Goal: Find specific page/section: Find specific page/section

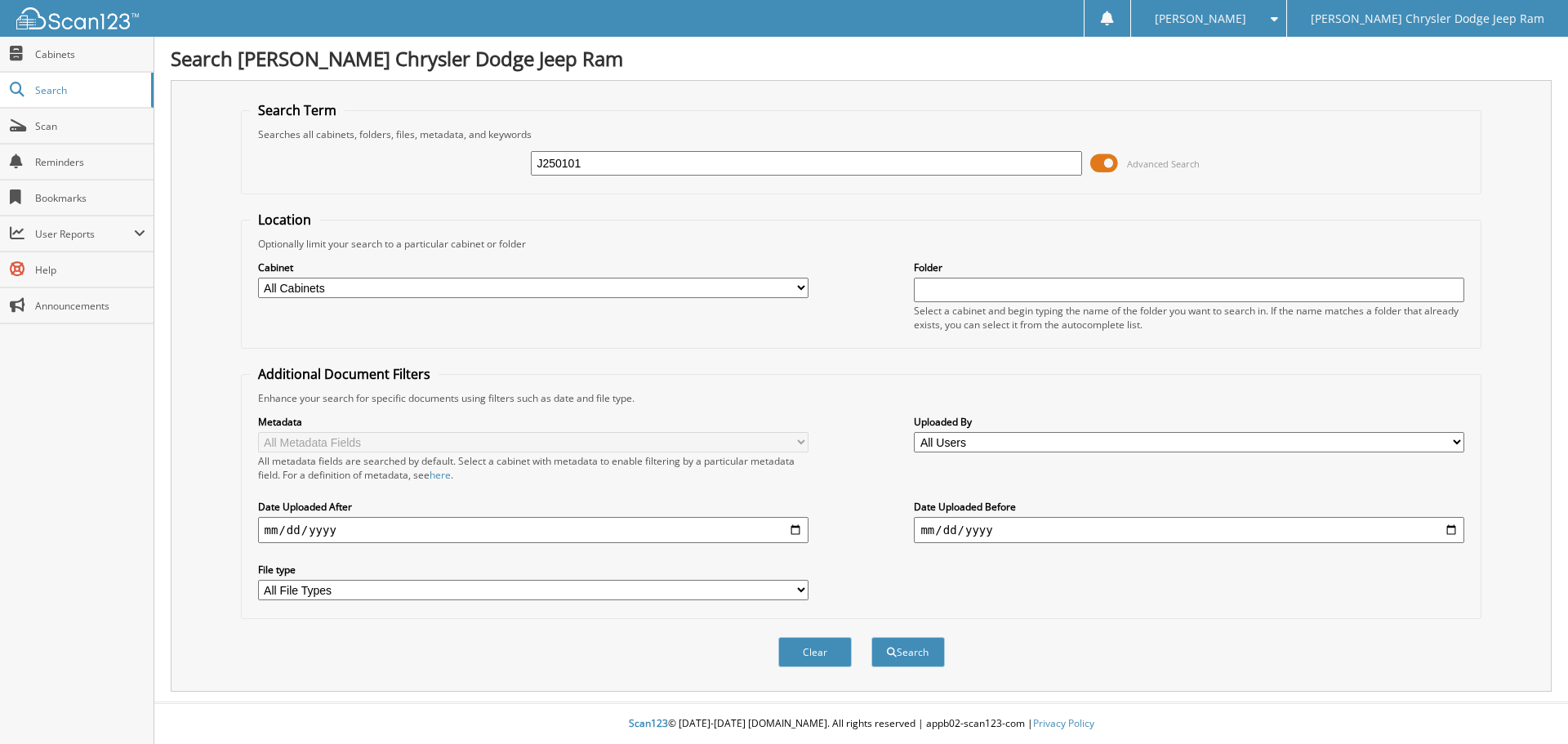
type input "J250101"
click at [871, 637] on button "Search" at bounding box center [908, 652] width 74 height 30
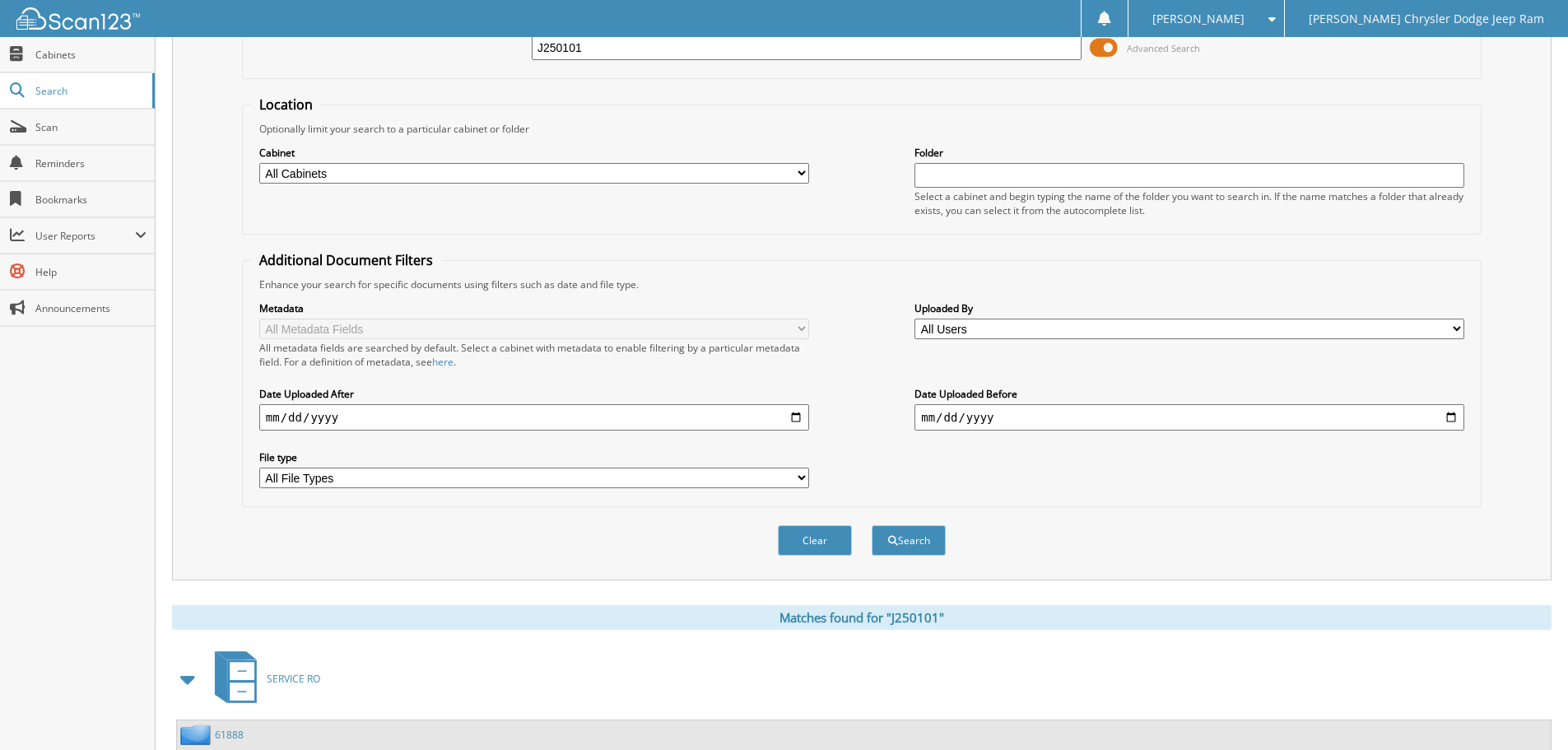
scroll to position [262, 0]
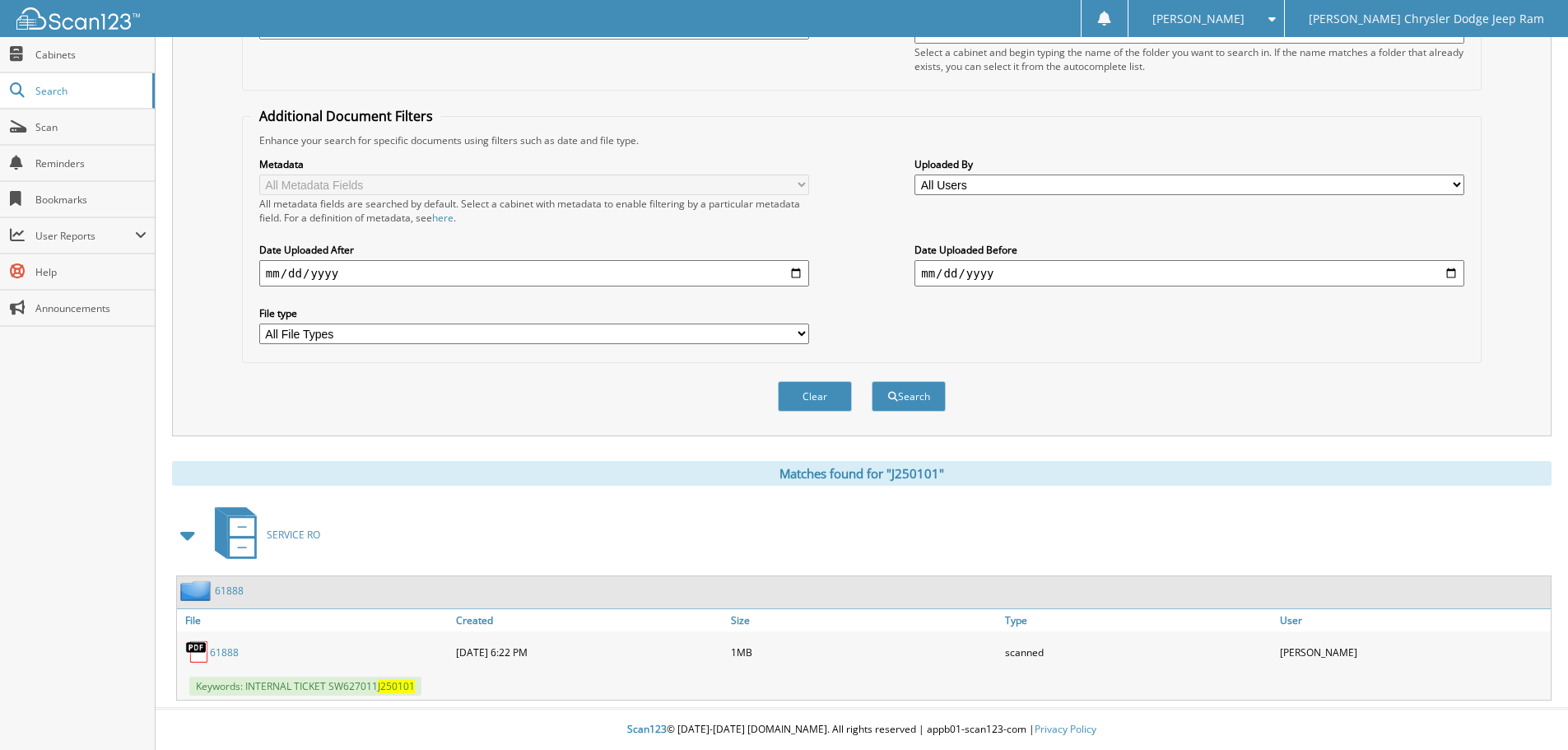
click at [213, 656] on link "61888" at bounding box center [224, 652] width 29 height 14
click at [20, 498] on div "Close Cabinets Search Scan Reminders Bookmarks User Reports" at bounding box center [78, 393] width 156 height 713
click at [228, 649] on link "61888" at bounding box center [224, 652] width 29 height 14
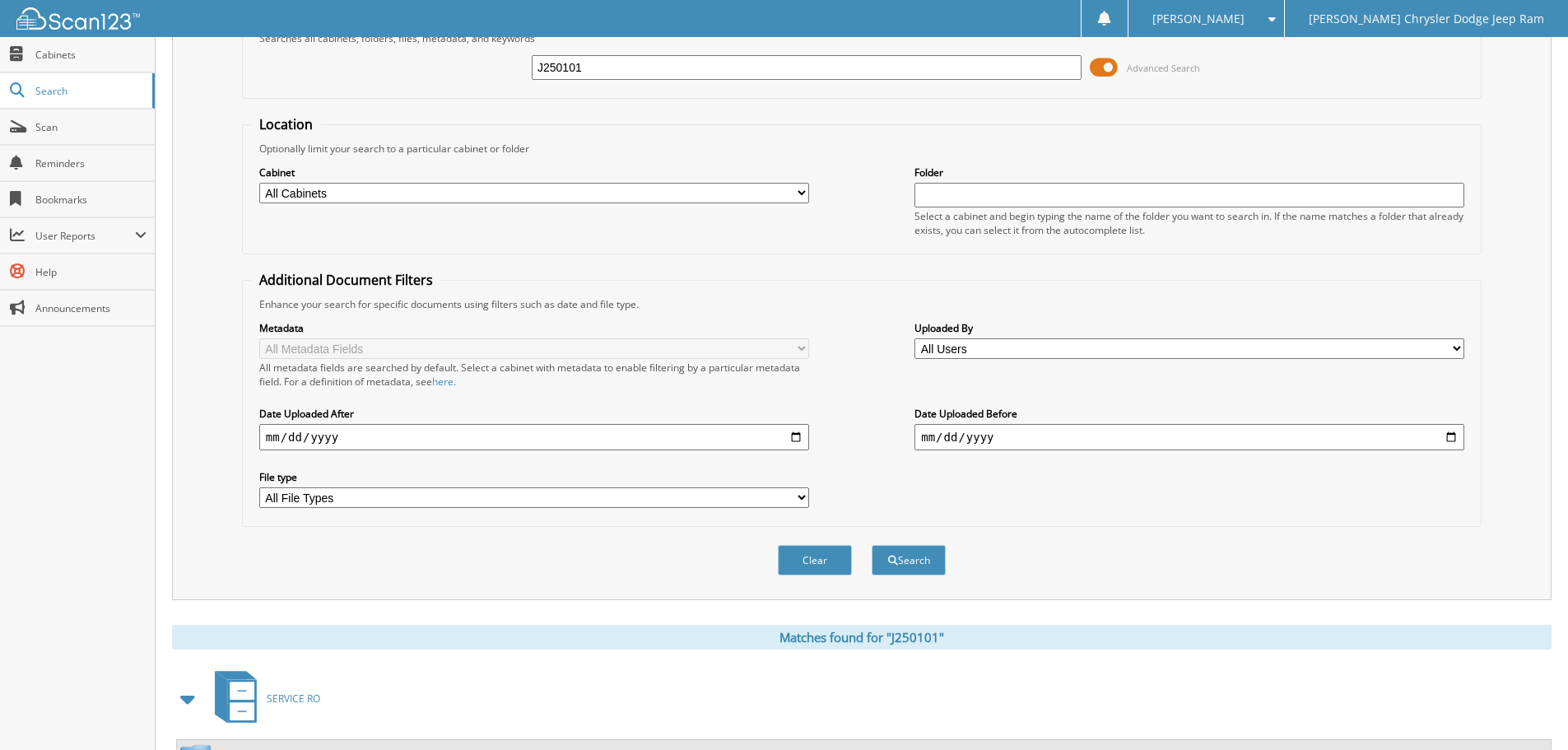
scroll to position [0, 0]
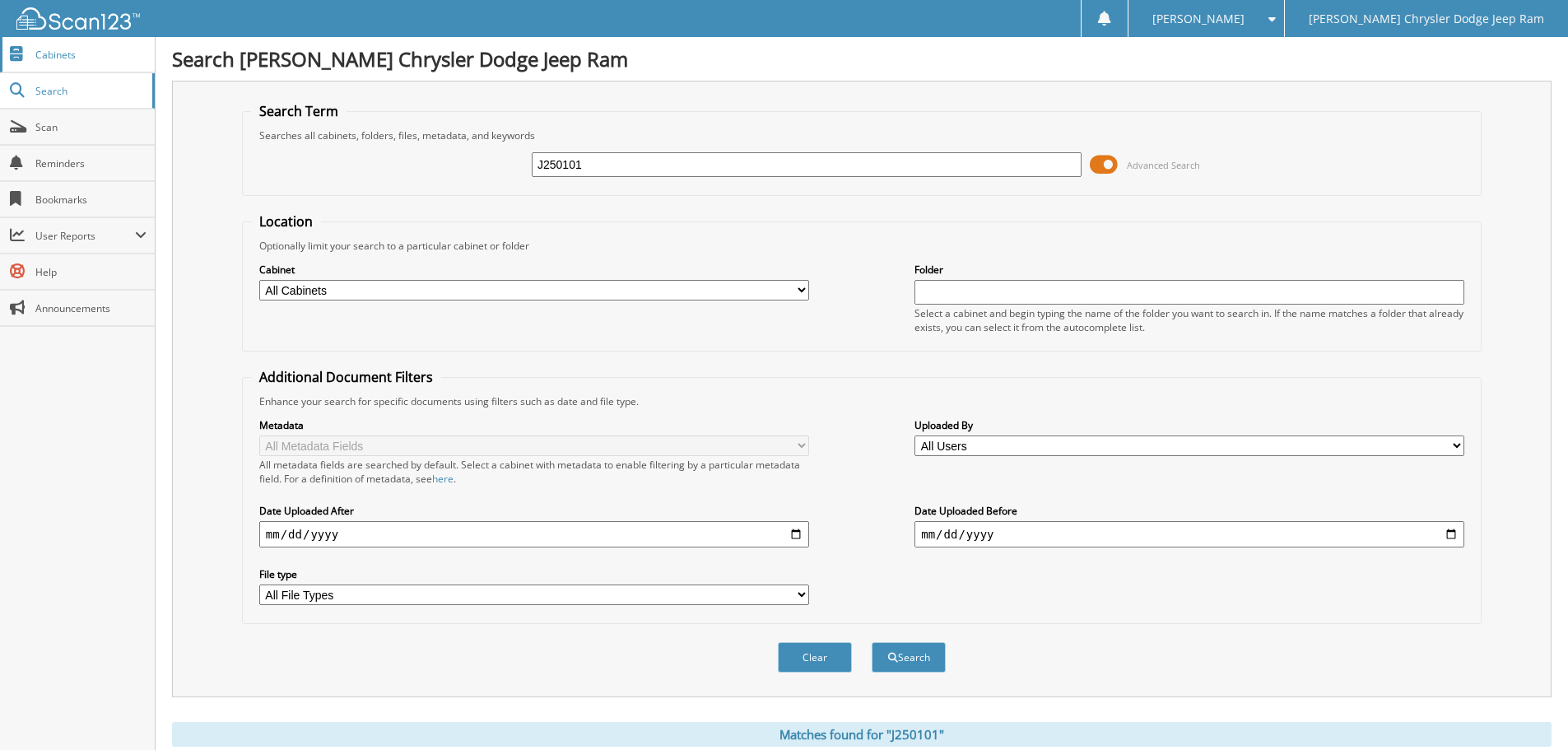
click at [78, 55] on span "Cabinets" at bounding box center [91, 55] width 111 height 14
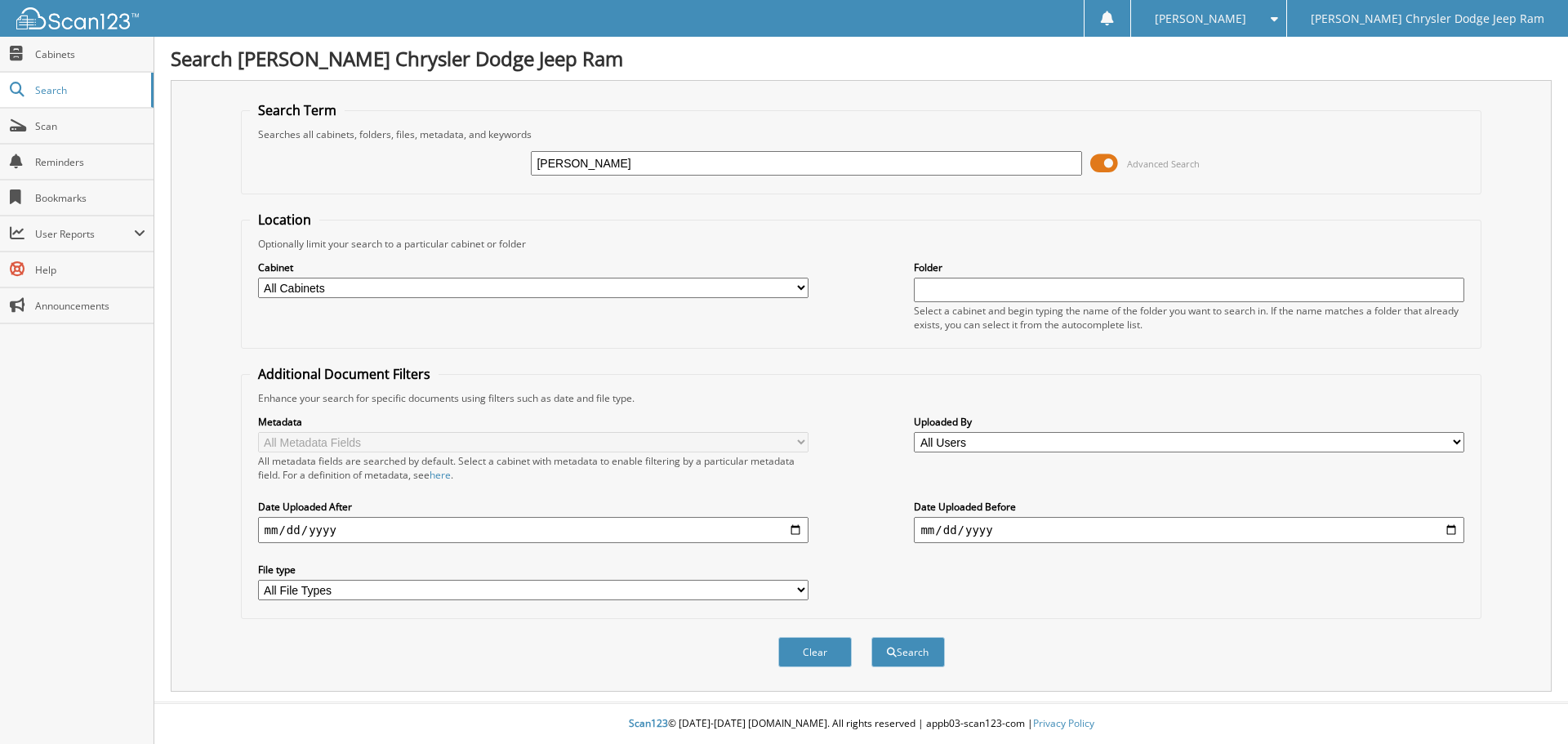
type input "OWENS, ROBERT"
click at [871, 637] on button "Search" at bounding box center [908, 652] width 74 height 30
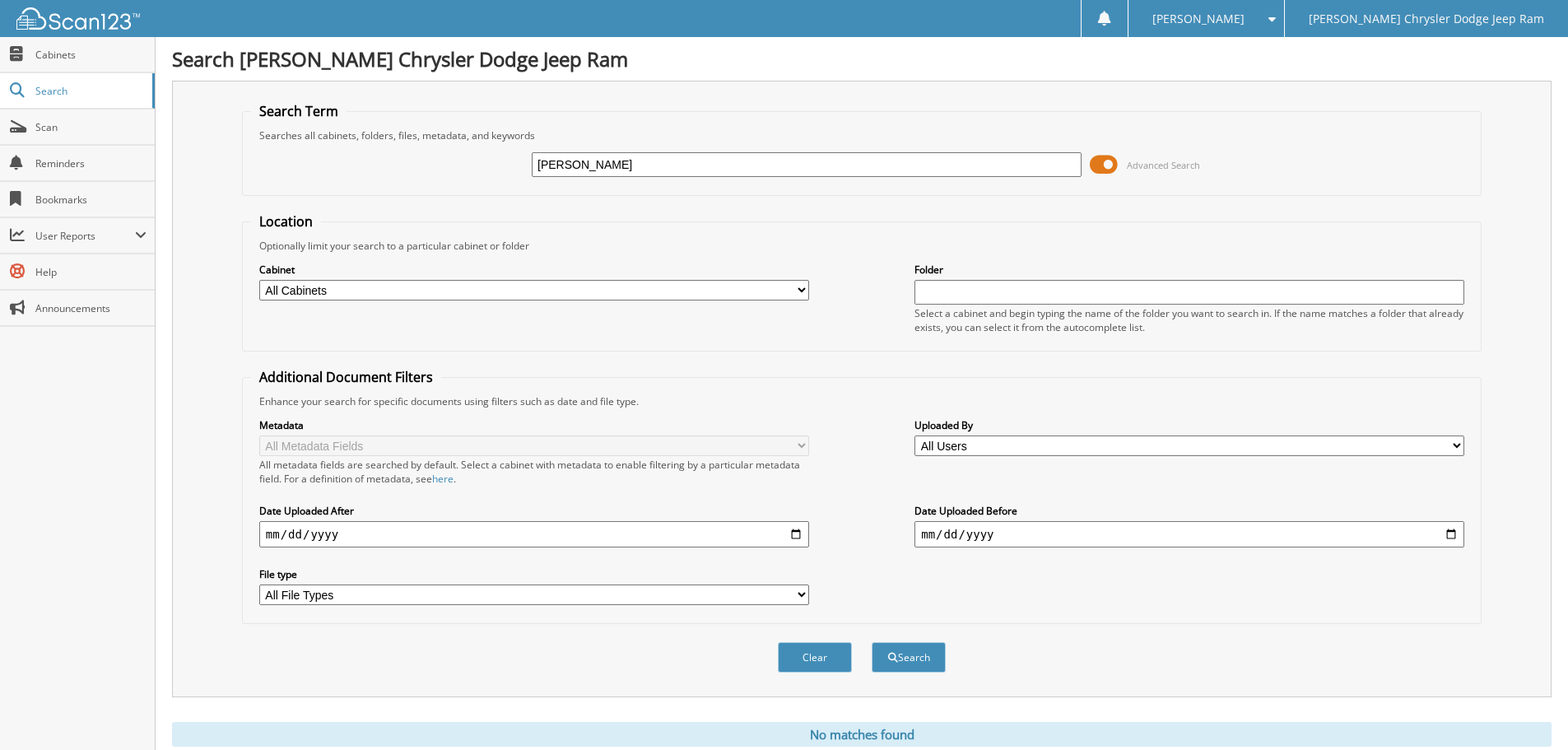
scroll to position [55, 0]
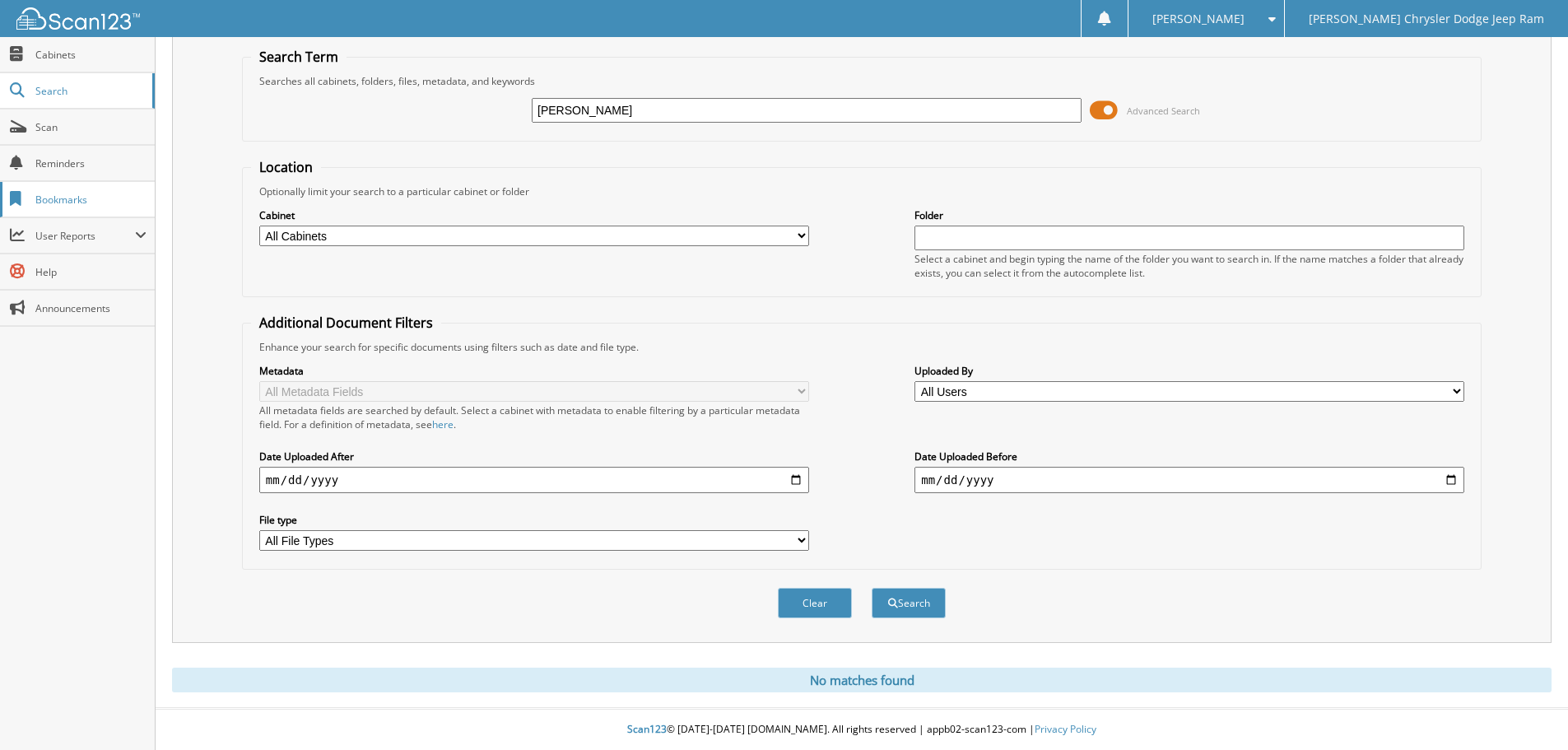
drag, startPoint x: 703, startPoint y: 112, endPoint x: 0, endPoint y: 202, distance: 708.7
click at [20, 196] on body "[PERSON_NAME] Settings Logout [PERSON_NAME] Chrysler Dodge Jeep Ram Close Cabin…" at bounding box center [784, 348] width 1568 height 805
type input "J250101"
click at [871, 588] on button "Search" at bounding box center [909, 603] width 74 height 31
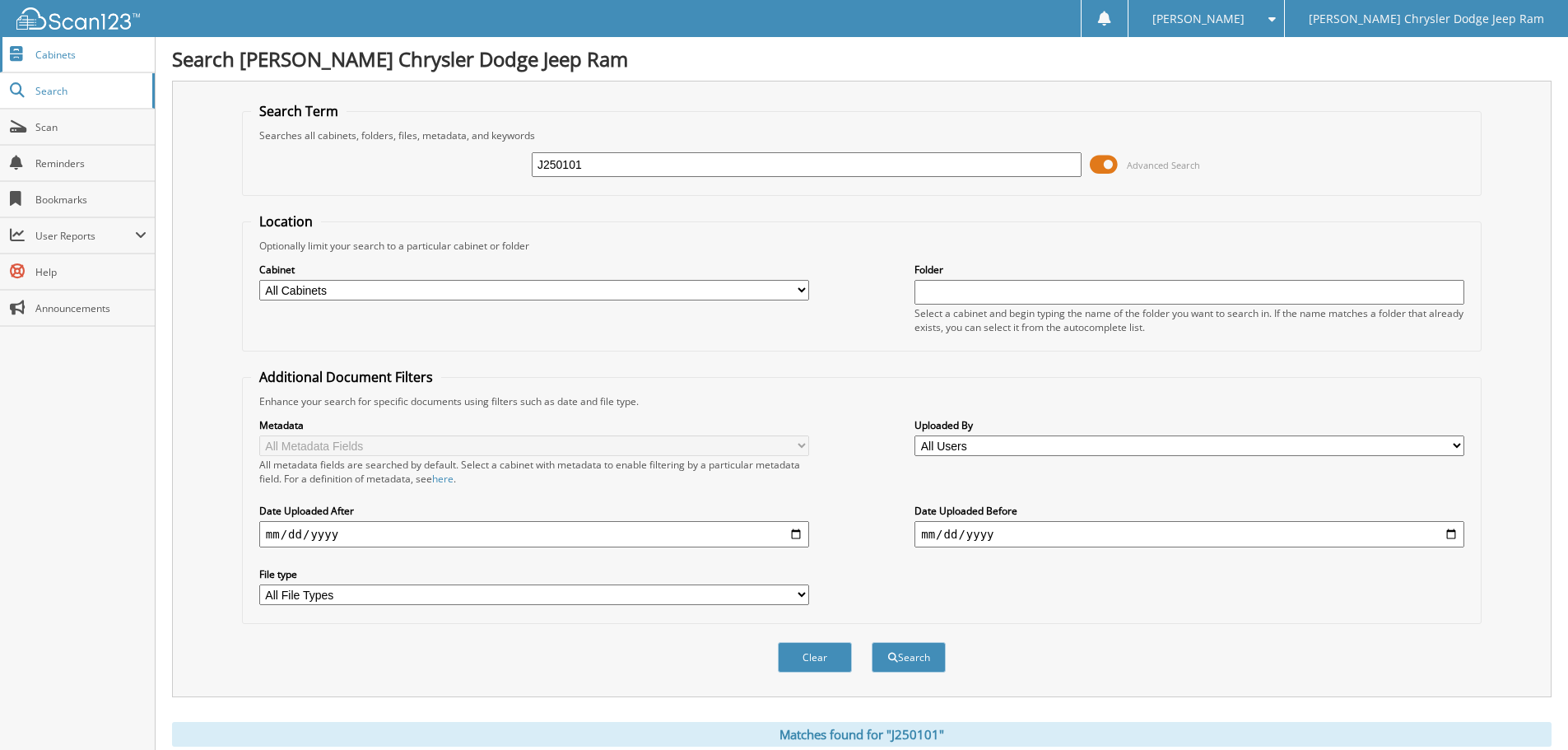
drag, startPoint x: 599, startPoint y: 170, endPoint x: 0, endPoint y: 54, distance: 610.1
click at [199, 106] on div "Search Term Searches all cabinets, folders, files, metadata, and keywords J2501…" at bounding box center [861, 388] width 1379 height 617
type input "SW627011"
click at [871, 642] on button "Search" at bounding box center [909, 657] width 74 height 31
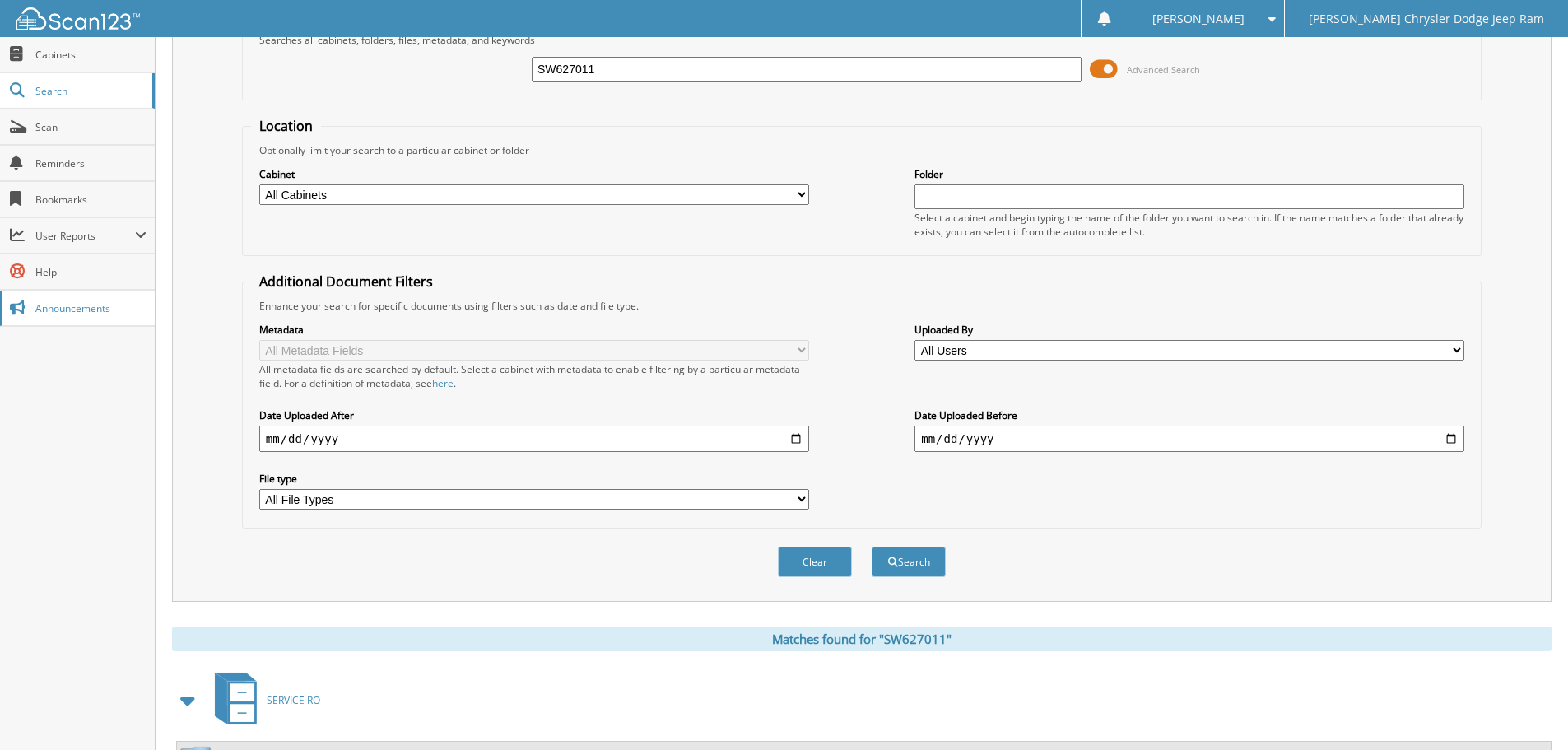
scroll to position [262, 0]
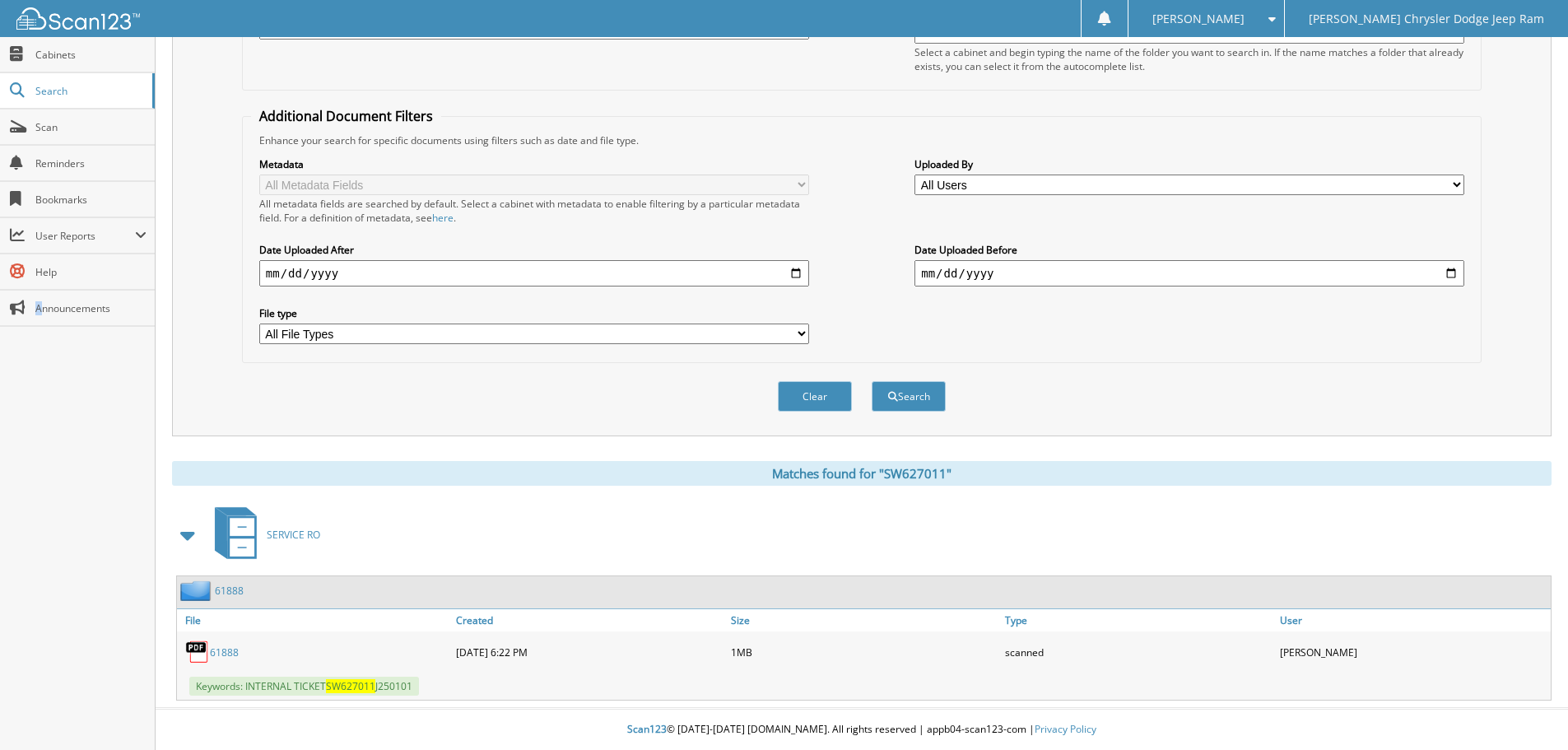
click at [38, 603] on div "Close Cabinets Search Scan Reminders Bookmarks User Reports" at bounding box center [78, 393] width 156 height 713
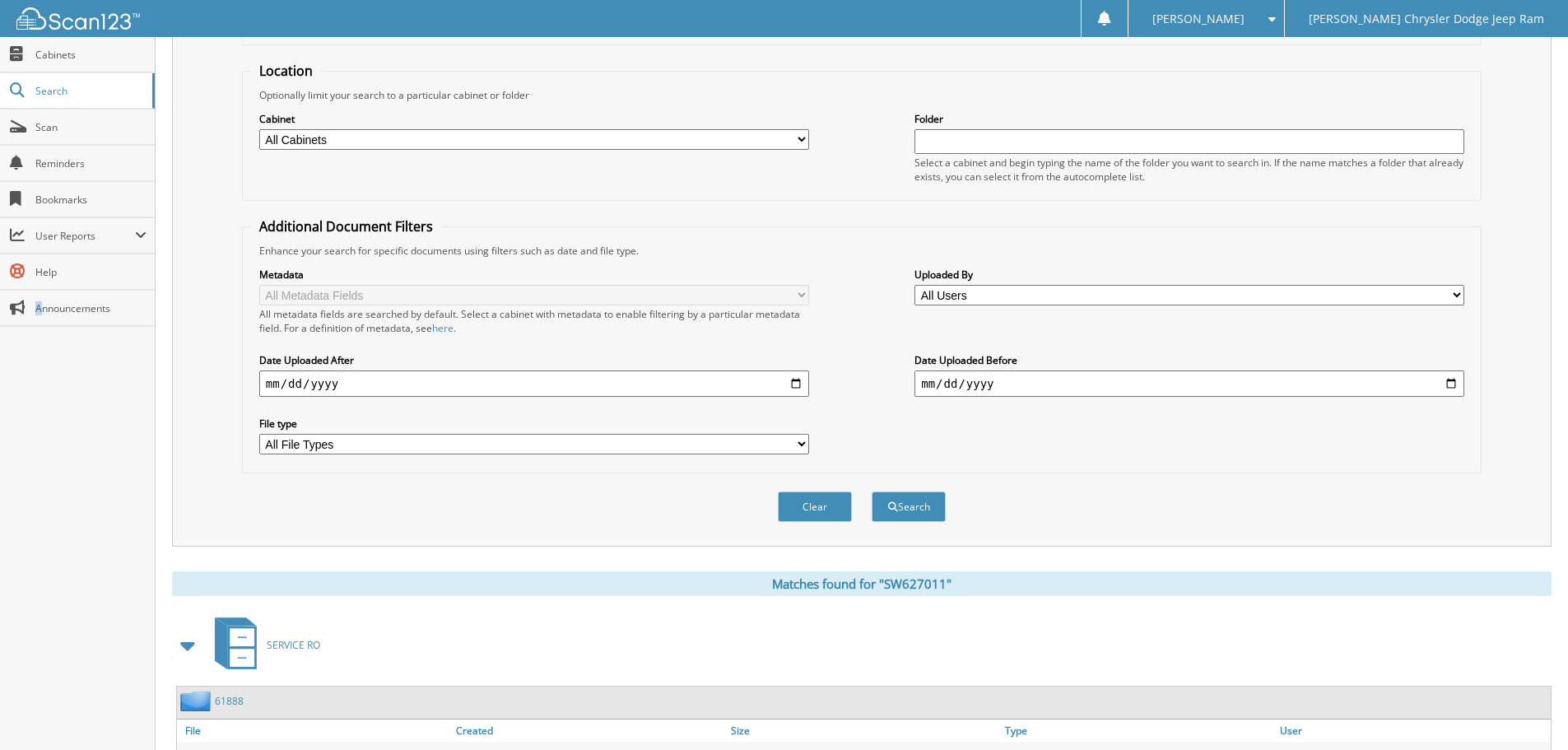
scroll to position [0, 0]
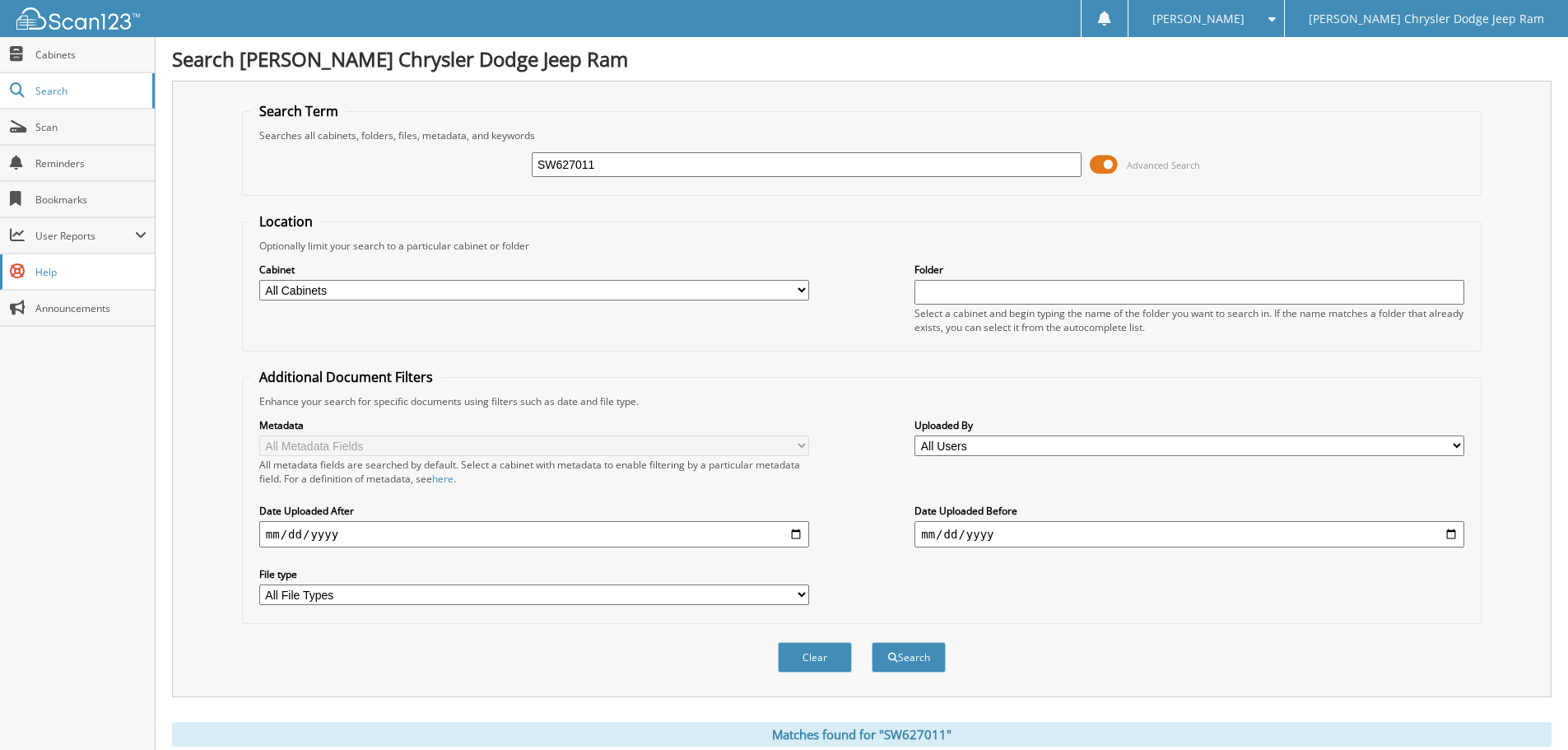
drag, startPoint x: 633, startPoint y: 165, endPoint x: 0, endPoint y: 257, distance: 639.7
click at [32, 272] on body "[PERSON_NAME] Settings Logout [PERSON_NAME] Chrysler Dodge Jeep Ram Close Cabin…" at bounding box center [784, 506] width 1568 height 1012
type input "TN151041"
click at [871, 642] on button "Search" at bounding box center [909, 657] width 74 height 31
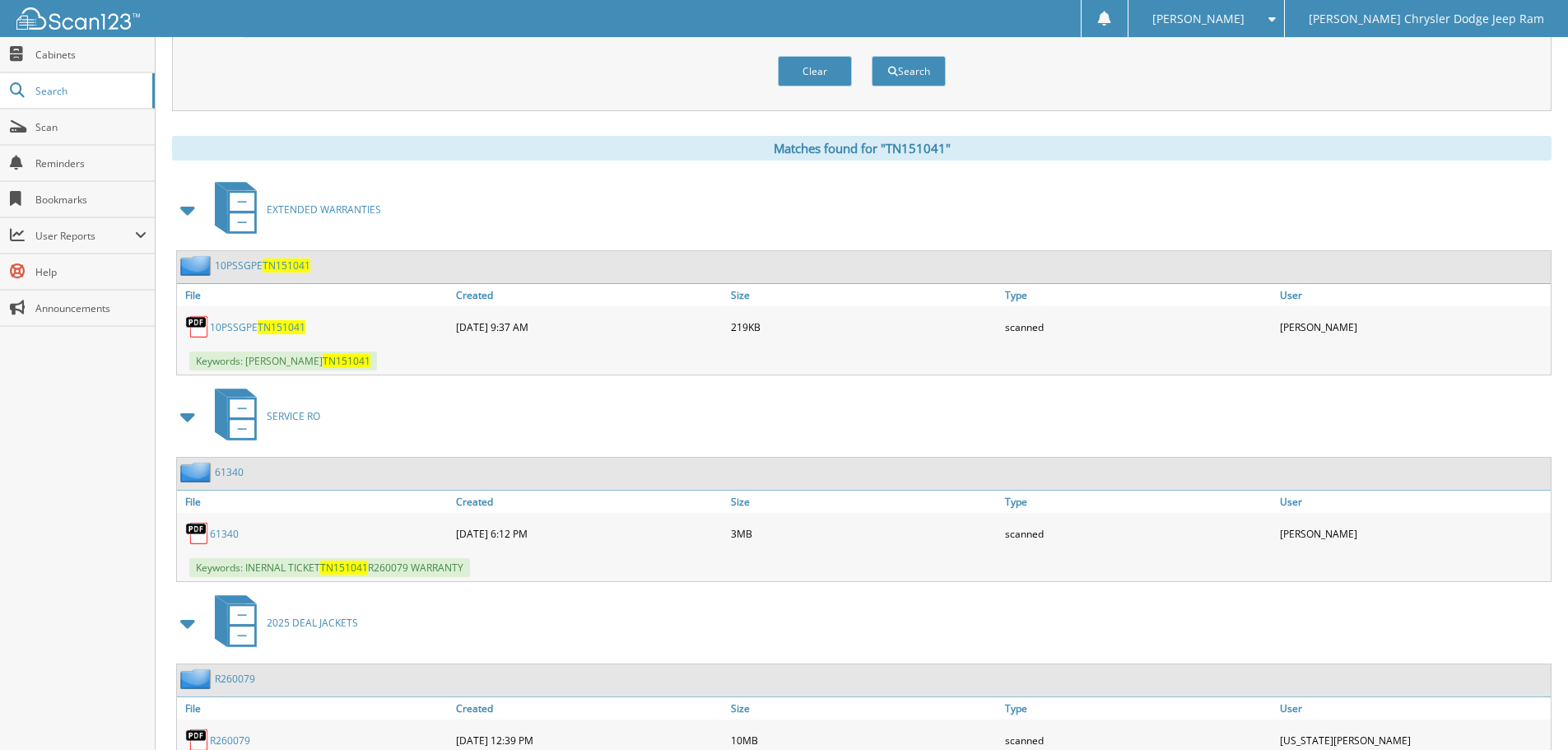
scroll to position [675, 0]
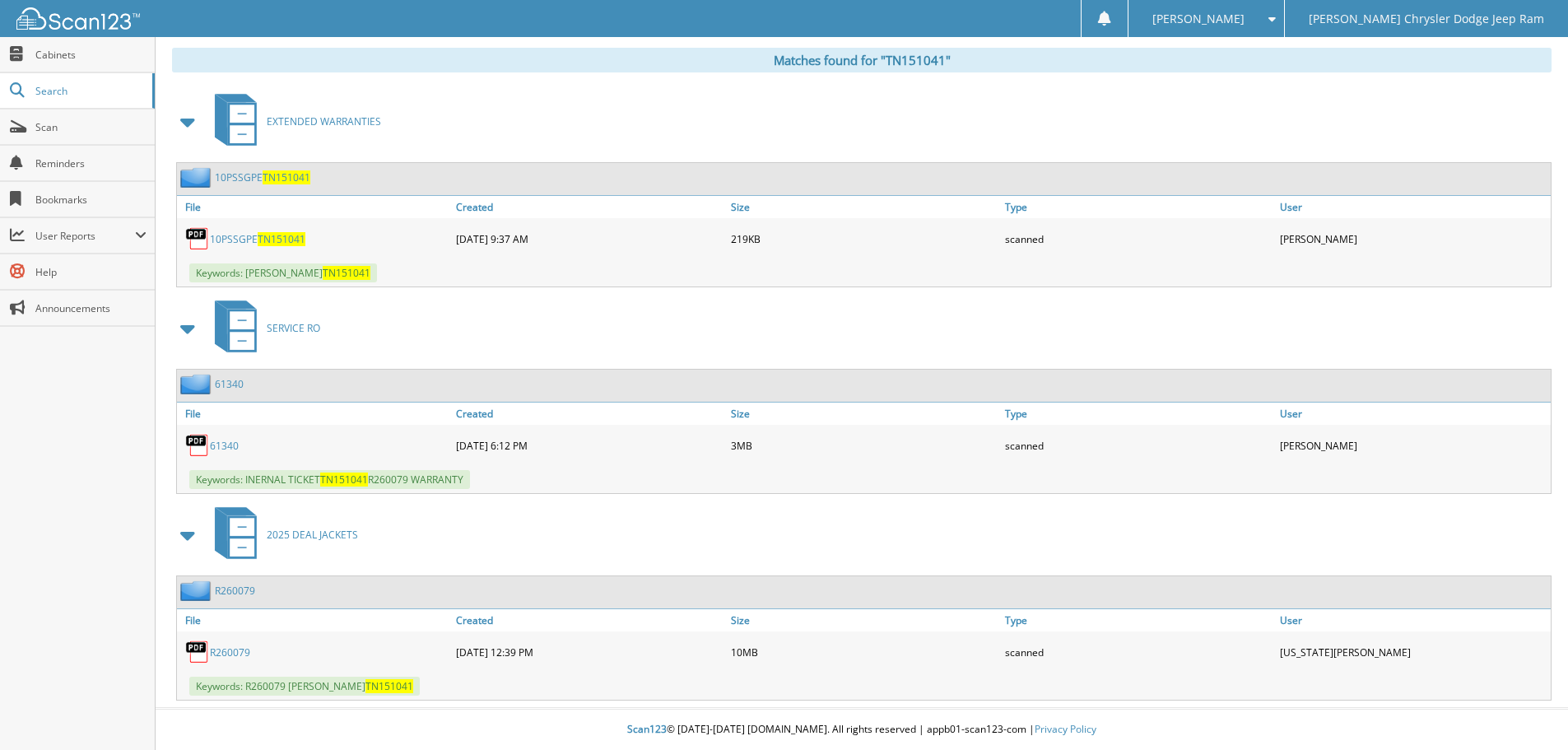
click at [228, 651] on link "R260079" at bounding box center [230, 652] width 41 height 14
click at [233, 651] on link "R260079" at bounding box center [230, 652] width 41 height 14
click at [57, 58] on span "Cabinets" at bounding box center [91, 55] width 111 height 14
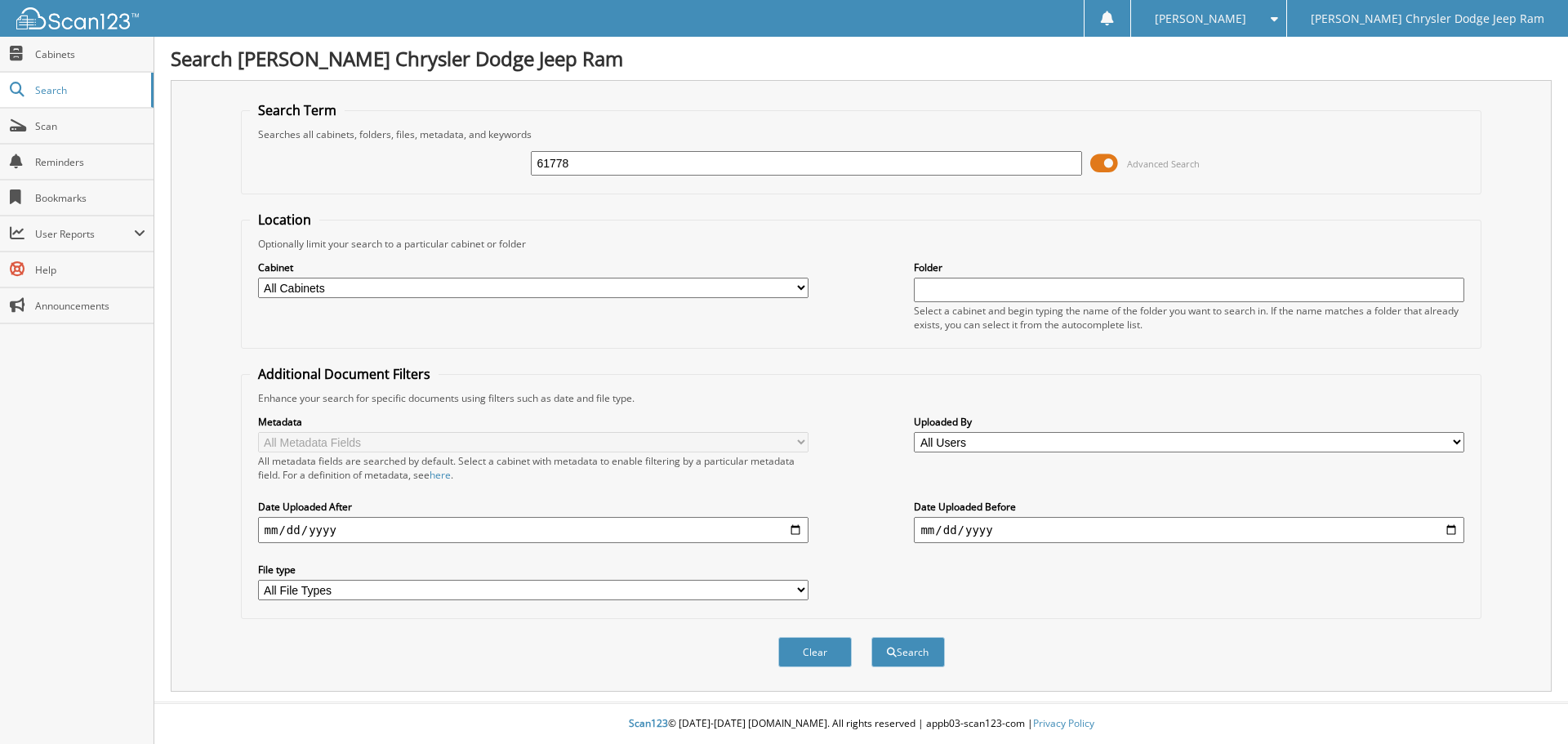
type input "61778"
click at [871, 637] on button "Search" at bounding box center [908, 652] width 74 height 30
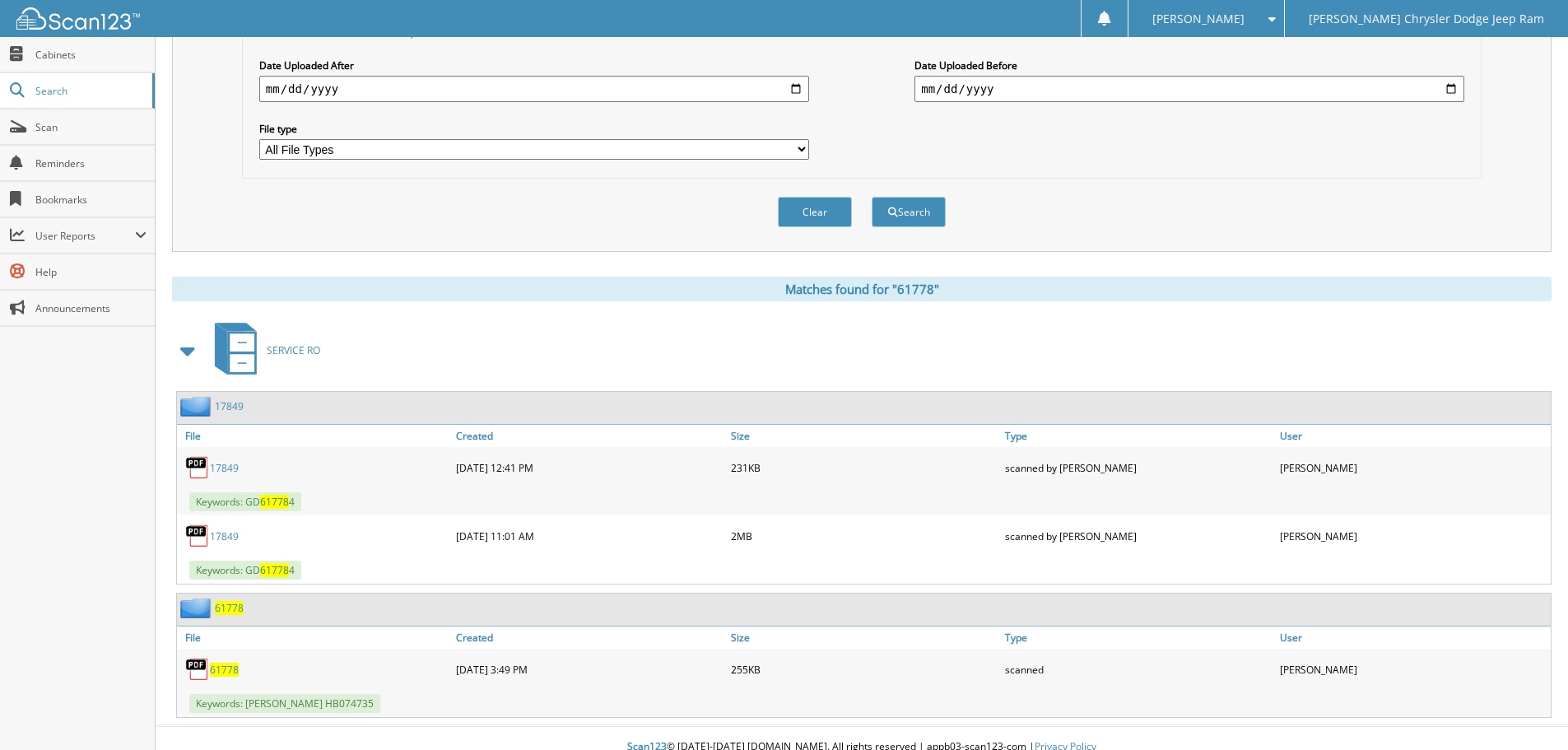
scroll to position [464, 0]
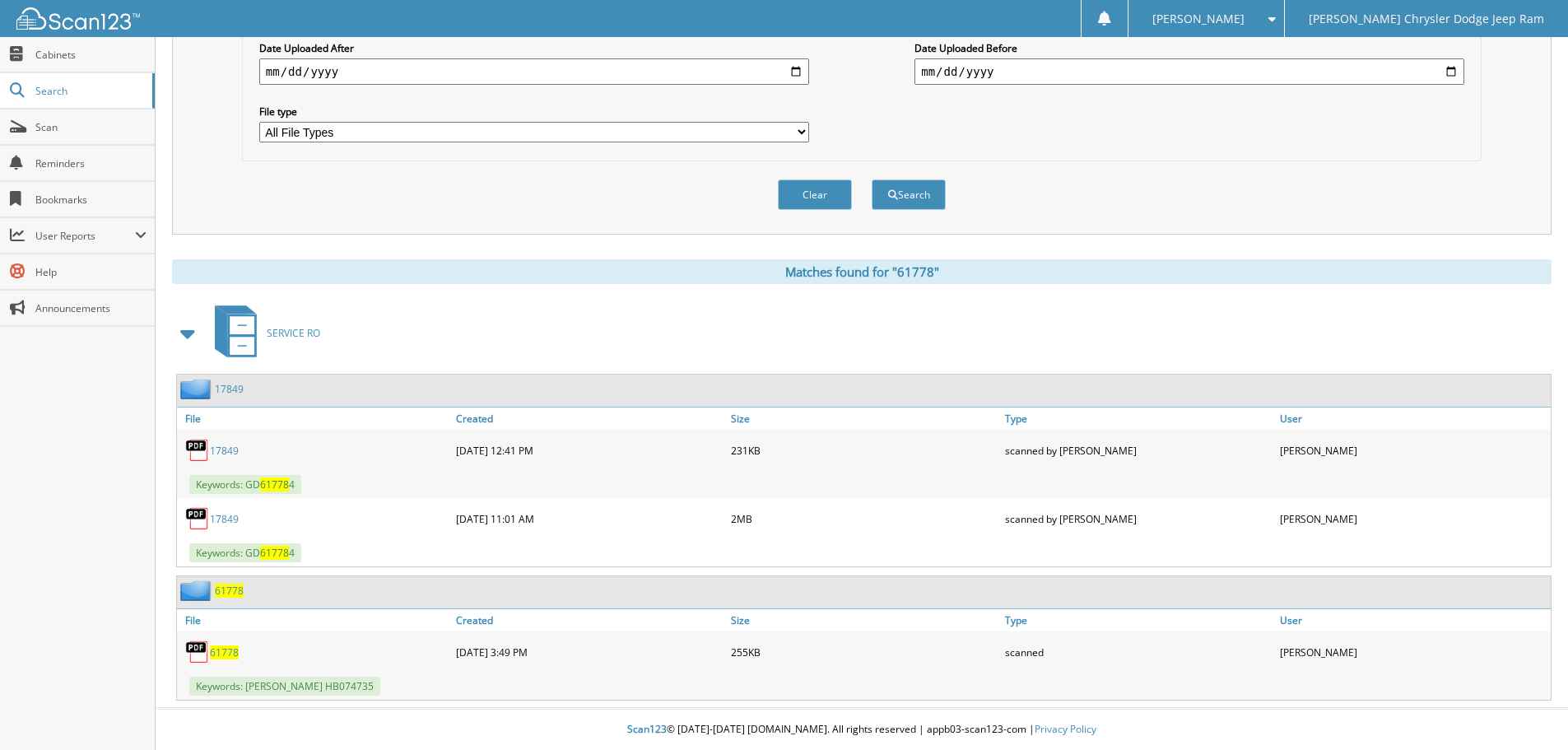
click at [215, 658] on span "61778" at bounding box center [224, 652] width 29 height 14
click at [220, 656] on span "61778" at bounding box center [224, 652] width 29 height 14
click at [223, 647] on span "61778" at bounding box center [224, 652] width 29 height 14
click at [5, 448] on div "Close Cabinets Search Scan Reminders Bookmarks User Reports" at bounding box center [78, 393] width 156 height 713
click at [34, 471] on div "Close Cabinets Search Scan Reminders Bookmarks User Reports" at bounding box center [78, 393] width 156 height 713
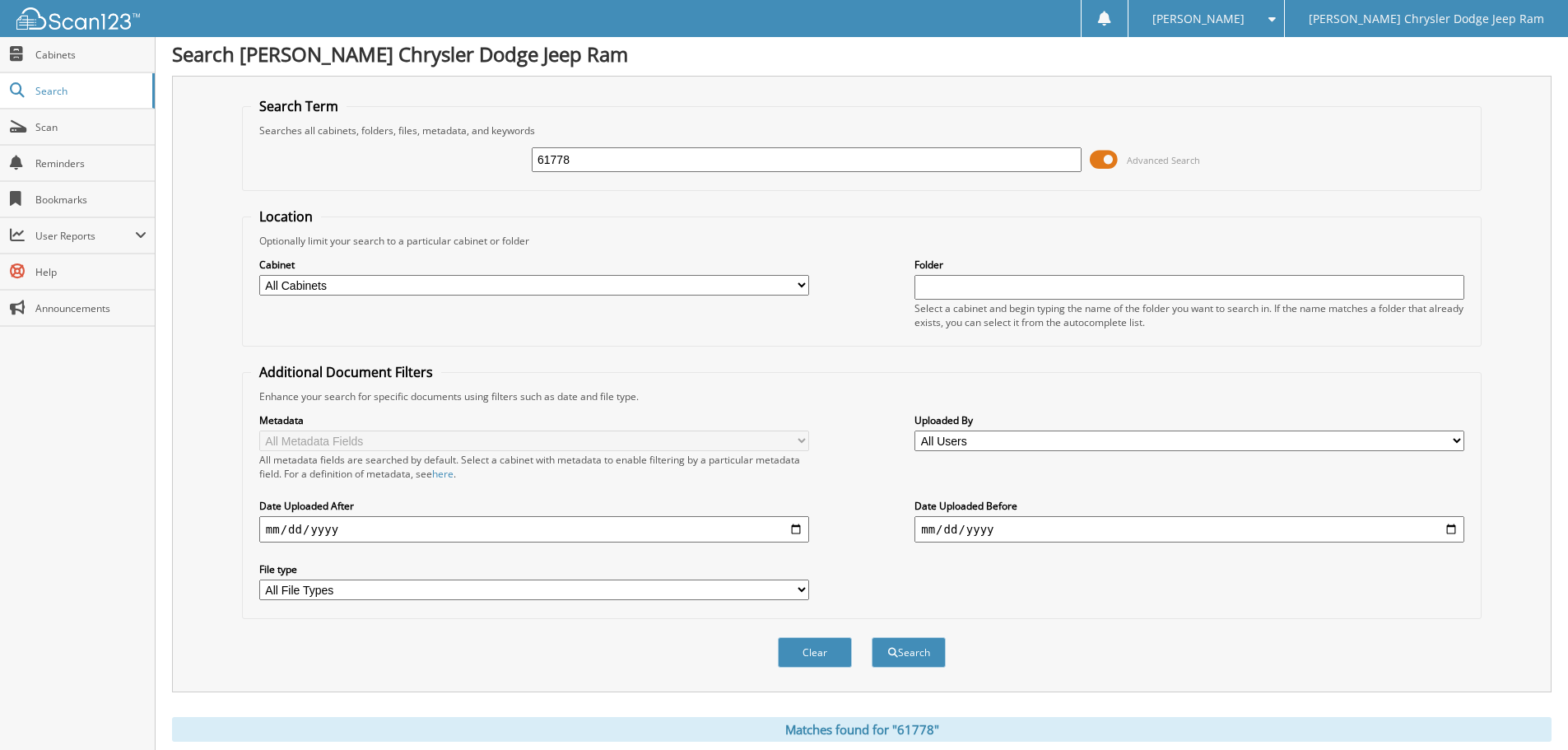
scroll to position [0, 0]
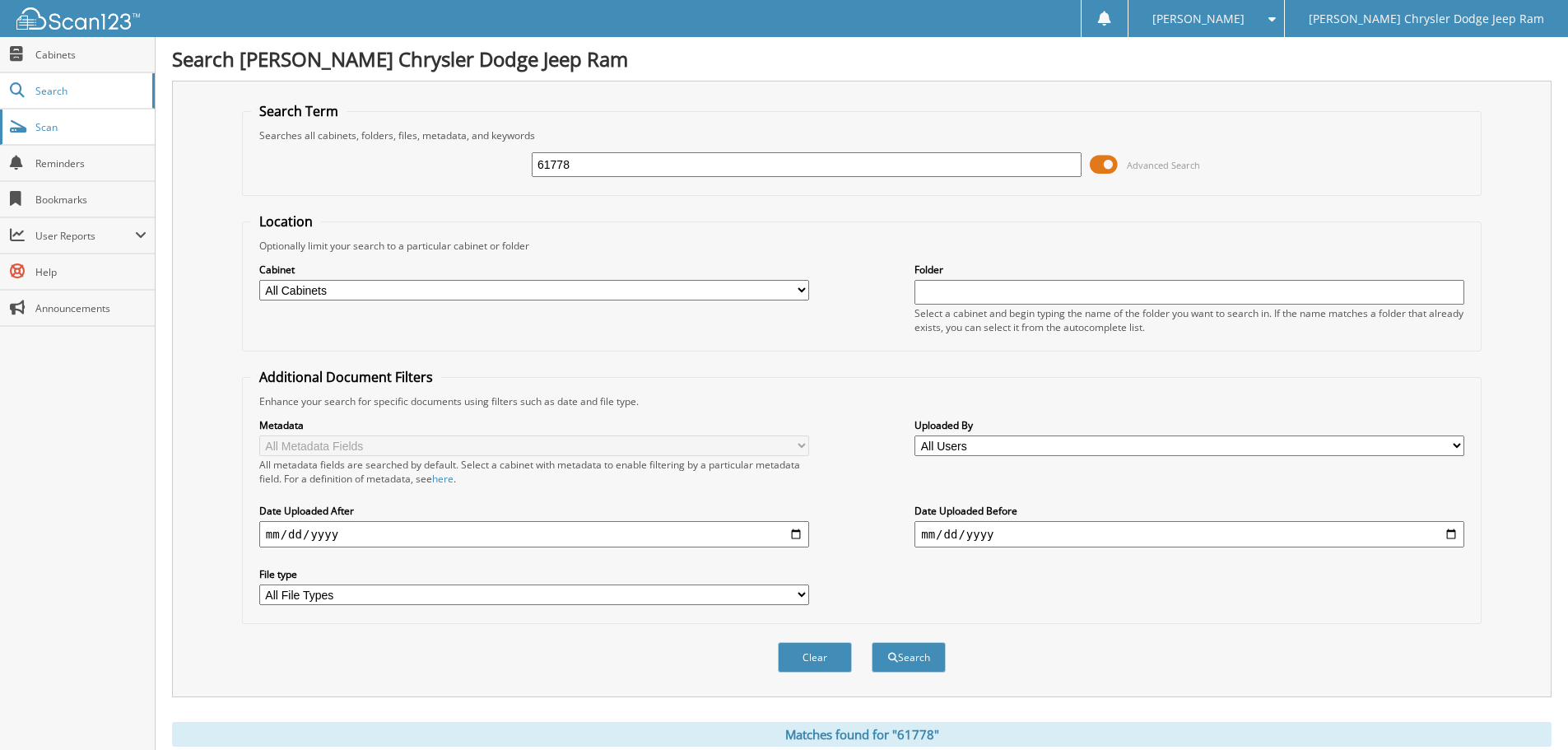
drag, startPoint x: 587, startPoint y: 170, endPoint x: 0, endPoint y: 124, distance: 588.8
click at [0, 161] on body "Carolyn A. Settings Logout Mitchell Chrysler Dodge Jeep Ram Close Cabinets Sear…" at bounding box center [784, 606] width 1568 height 1213
type input "60771"
click at [871, 642] on button "Search" at bounding box center [909, 657] width 74 height 31
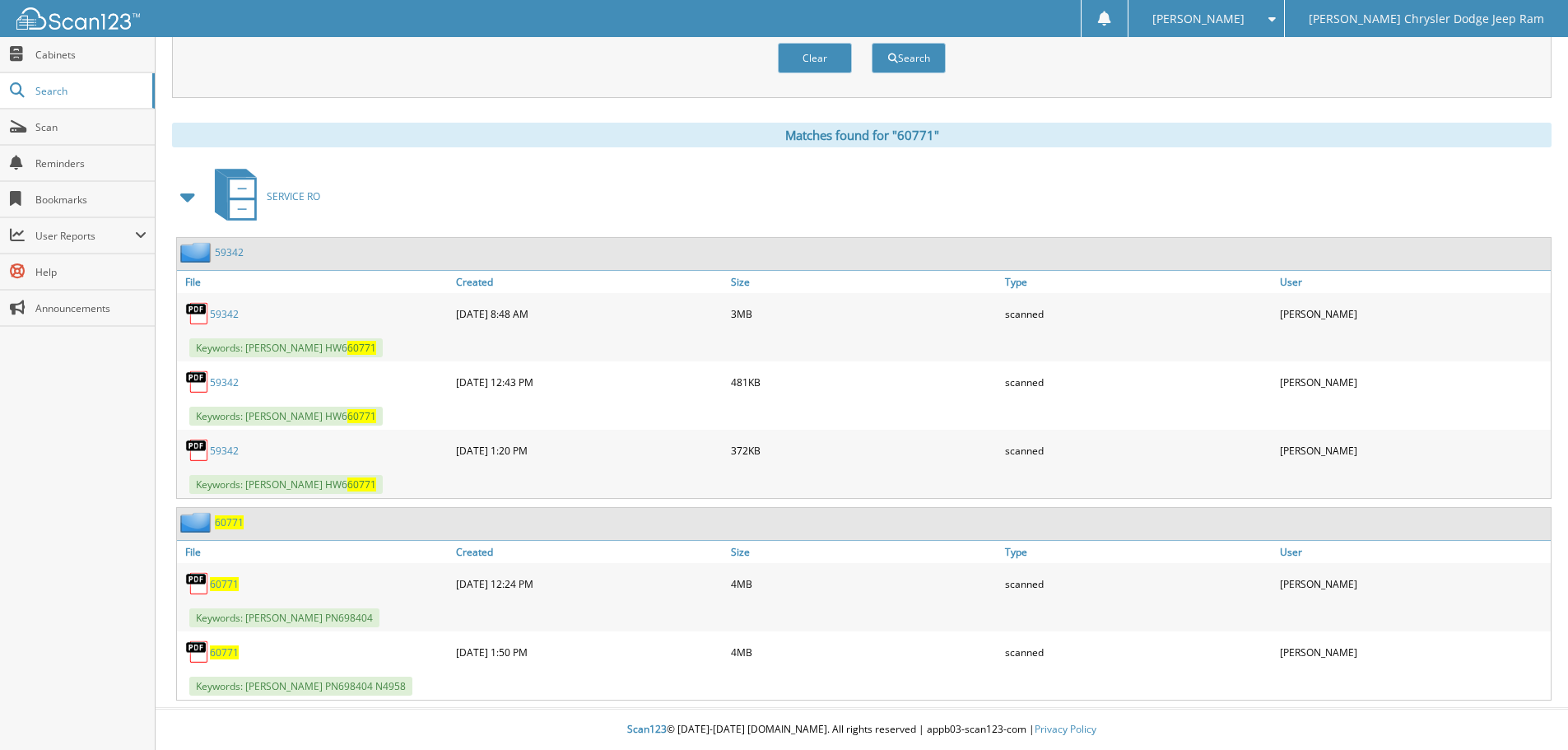
scroll to position [600, 0]
click at [218, 589] on span "60771" at bounding box center [224, 584] width 29 height 14
click at [227, 659] on span "60771" at bounding box center [224, 652] width 29 height 14
click at [49, 52] on span "Cabinets" at bounding box center [91, 55] width 111 height 14
